Goal: Communication & Community: Answer question/provide support

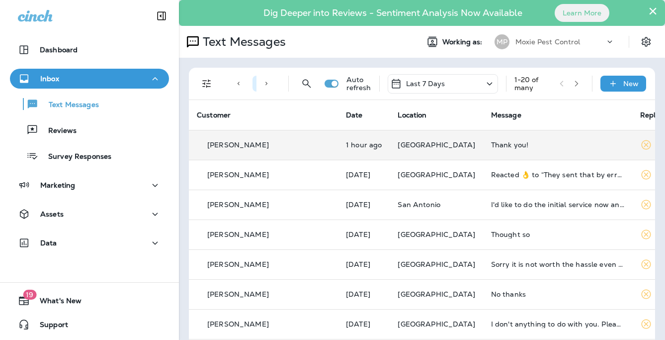
click at [483, 148] on td "Thank you!" at bounding box center [557, 145] width 149 height 30
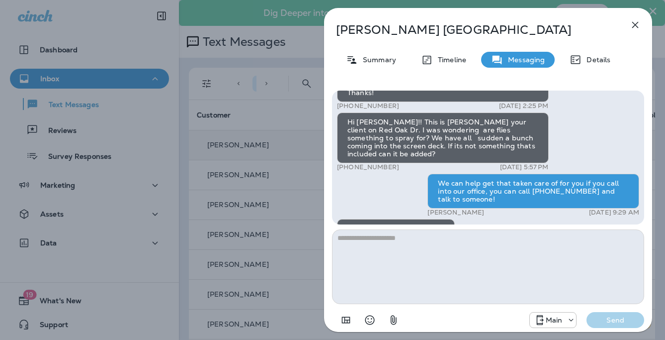
scroll to position [-27, 0]
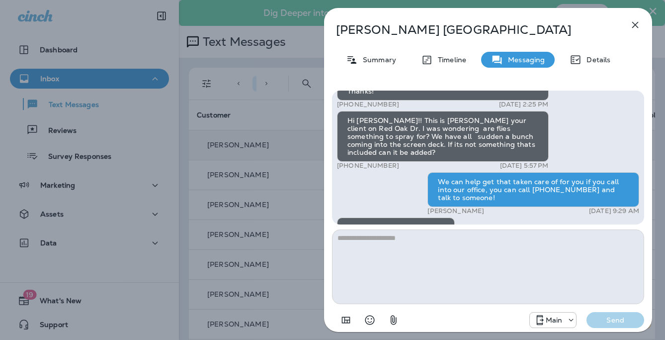
click at [312, 188] on div "[PERSON_NAME] Summary Timeline Messaging Details Hi, [PERSON_NAME] , this is [P…" at bounding box center [488, 170] width 354 height 340
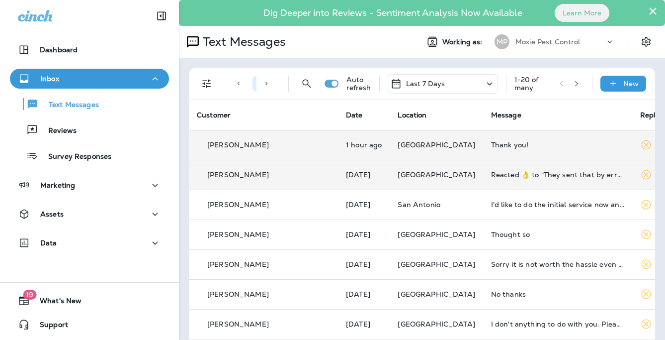
click at [483, 181] on td "Reacted 👌 to “They sent that by error.Yes you are on the schedule and if you do…" at bounding box center [557, 175] width 149 height 30
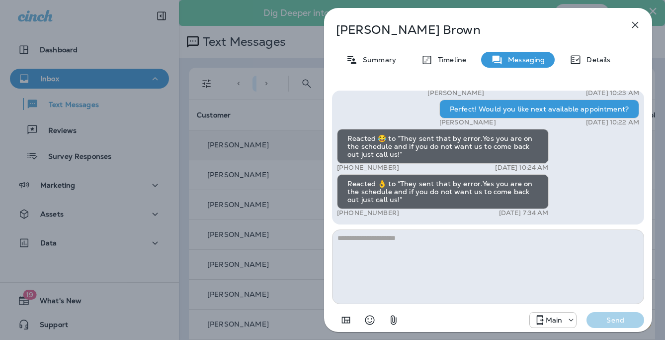
click at [294, 190] on div "[PERSON_NAME] Summary Timeline Messaging Details Exciting News! [PERSON_NAME]’s…" at bounding box center [332, 170] width 665 height 340
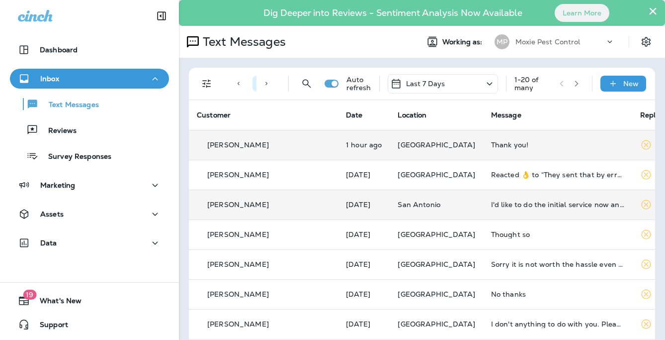
click at [491, 201] on div "I'd like to do the initial service now and October treatment. Is the special st…" at bounding box center [557, 204] width 133 height 8
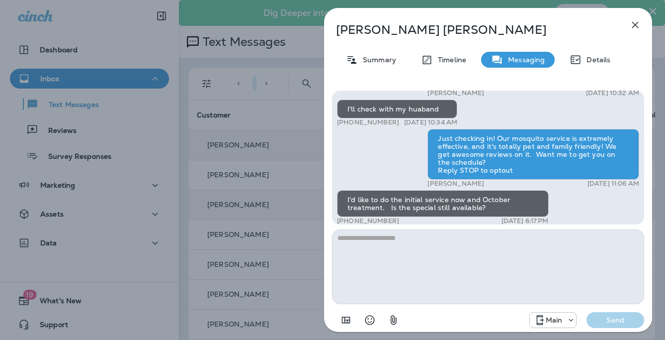
scroll to position [0, 0]
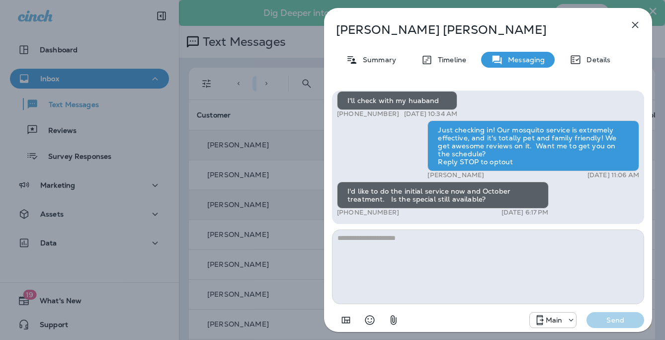
click at [471, 236] on textarea at bounding box center [488, 266] width 312 height 75
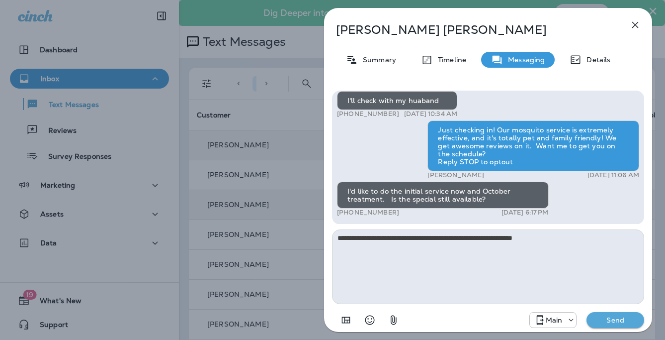
click at [559, 247] on textarea "**********" at bounding box center [488, 266] width 312 height 75
type textarea "**********"
click at [612, 321] on p "Send" at bounding box center [616, 319] width 42 height 9
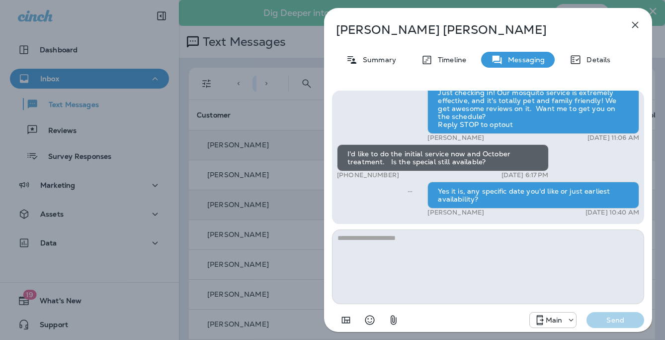
click at [294, 177] on div "[PERSON_NAME] Summary Timeline Messaging Details Hi [PERSON_NAME] , this is [PE…" at bounding box center [332, 170] width 665 height 340
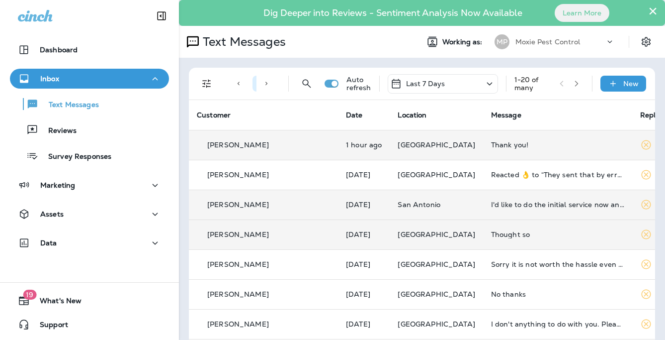
click at [489, 227] on td "Thought so" at bounding box center [557, 234] width 149 height 30
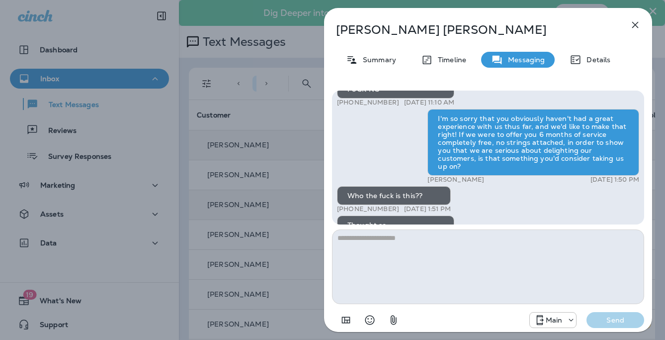
scroll to position [0, 0]
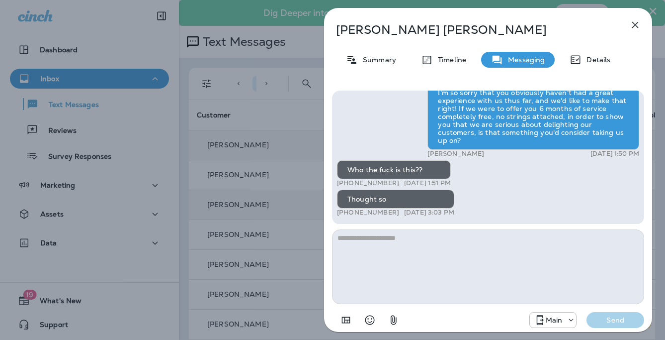
click at [290, 156] on div "[PERSON_NAME] Summary Timeline Messaging Details Hey [PERSON_NAME], this is Mox…" at bounding box center [332, 170] width 665 height 340
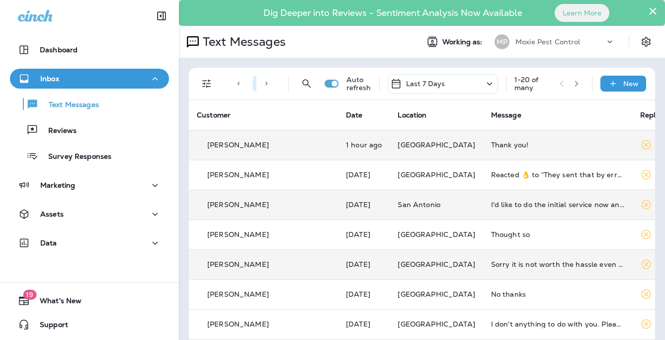
click at [483, 259] on td "Sorry it is not worth the hassle even for free. It wasn't the job you did for u…" at bounding box center [557, 264] width 149 height 30
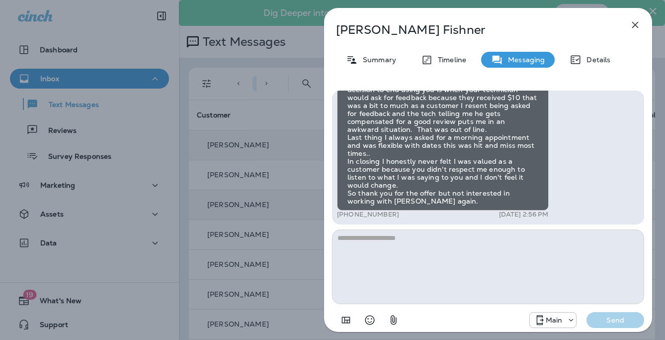
scroll to position [0, 0]
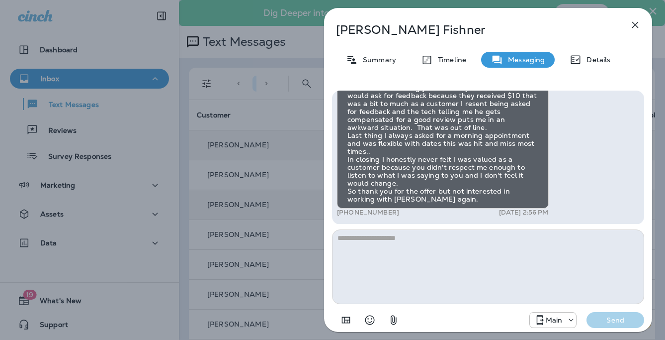
click at [288, 184] on div "[PERSON_NAME] Summary Timeline Messaging Details Hey [PERSON_NAME], this is Mox…" at bounding box center [332, 170] width 665 height 340
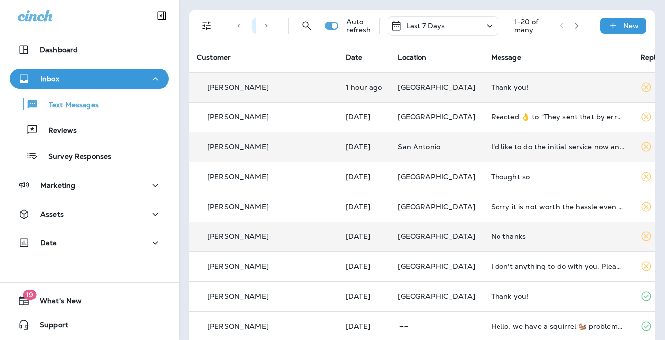
scroll to position [66, 0]
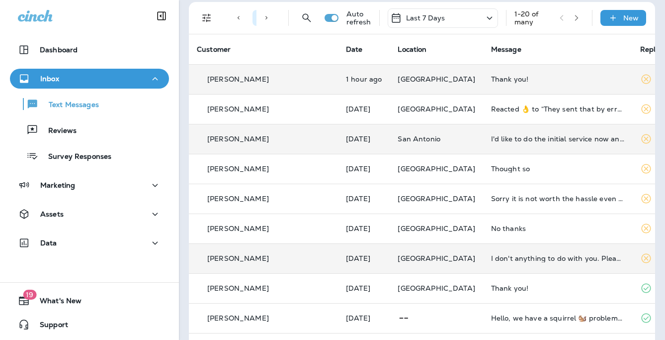
click at [483, 253] on td "I don't anything to do with you. Please do not continue to contact me." at bounding box center [557, 258] width 149 height 30
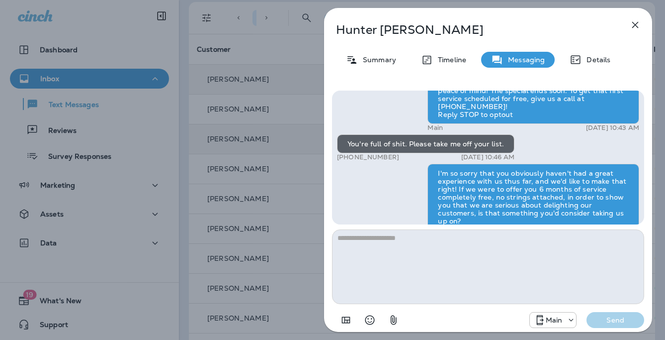
scroll to position [0, 0]
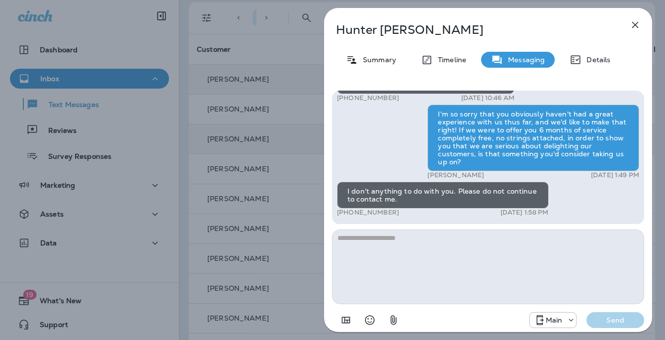
click at [274, 198] on div "[PERSON_NAME] Summary Timeline Messaging Details Hey Hunter, this is Moxie Pest…" at bounding box center [332, 170] width 665 height 340
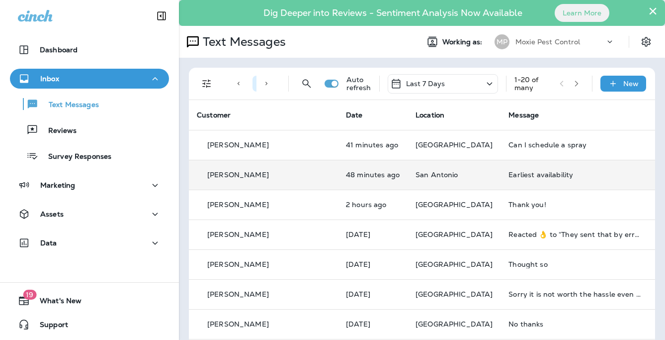
click at [509, 176] on div "Earliest availability" at bounding box center [575, 175] width 133 height 8
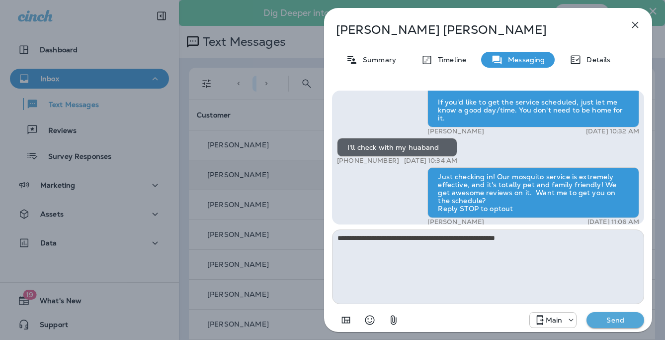
scroll to position [0, 0]
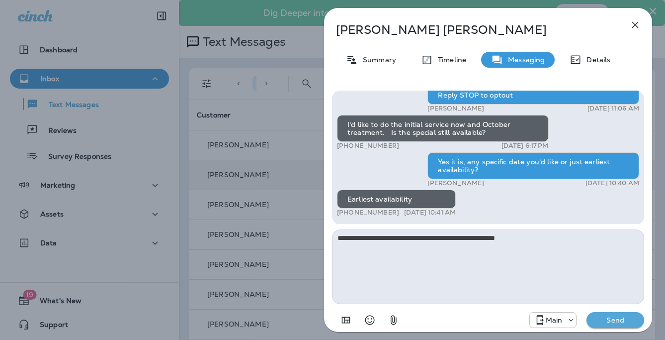
type textarea "**********"
click at [617, 318] on p "Send" at bounding box center [616, 319] width 42 height 9
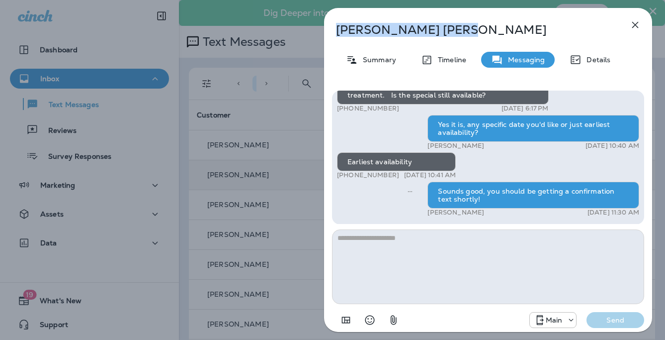
drag, startPoint x: 408, startPoint y: 28, endPoint x: 337, endPoint y: 25, distance: 70.7
click at [337, 25] on p "Patricia Gibbs" at bounding box center [472, 30] width 272 height 14
copy p "Patricia Gibbs"
click at [277, 120] on div "Patricia Gibbs Summary Timeline Messaging Details Hi Patricia , this is Steven …" at bounding box center [332, 170] width 665 height 340
